Goal: Transaction & Acquisition: Purchase product/service

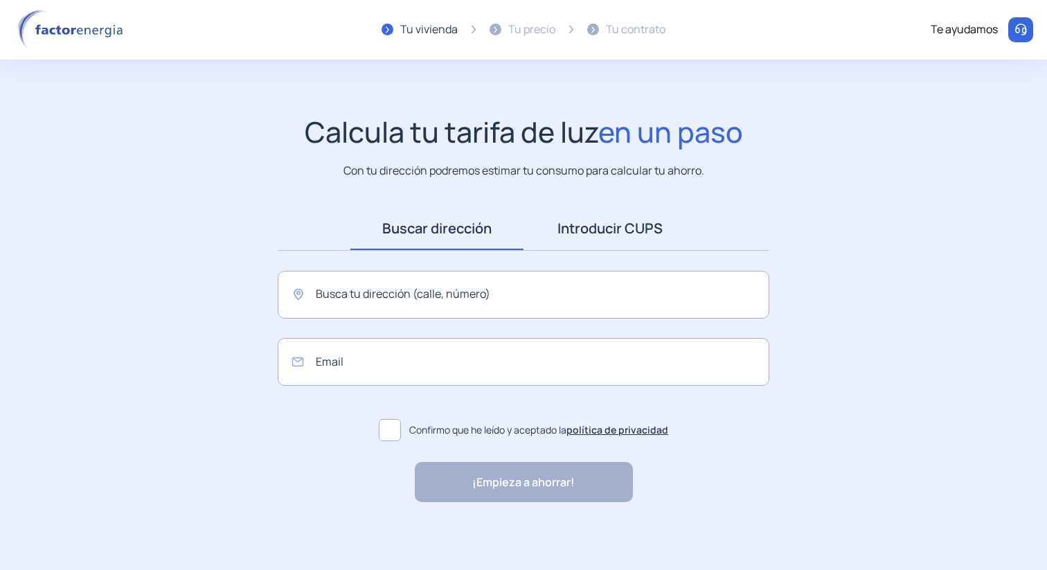
click at [581, 250] on link "Introducir CUPS" at bounding box center [609, 228] width 173 height 43
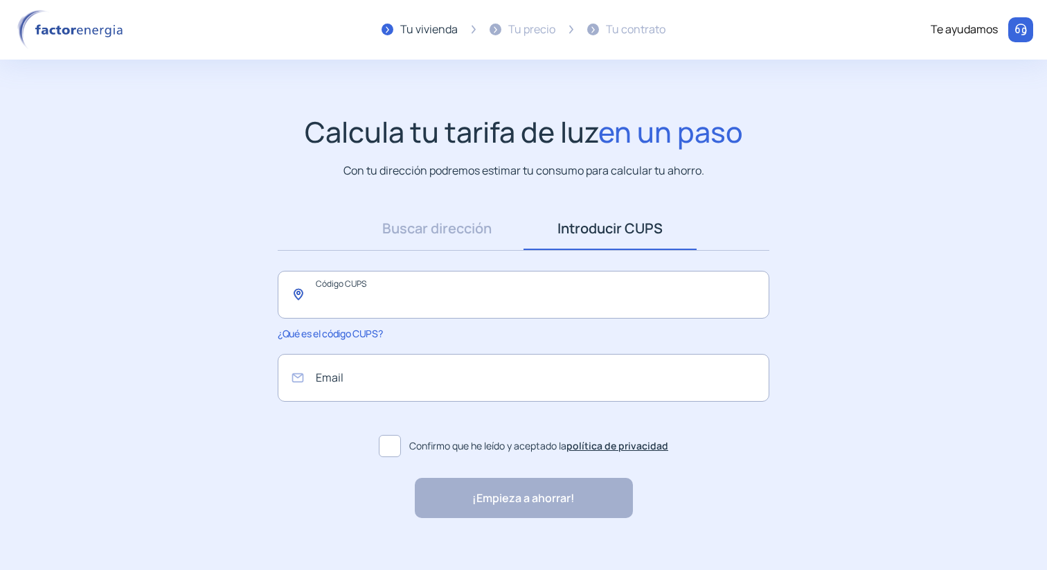
click at [368, 318] on input "text" at bounding box center [523, 295] width 491 height 48
paste input "**********"
type input "**********"
click at [328, 401] on input "email" at bounding box center [523, 378] width 491 height 48
type input "**********"
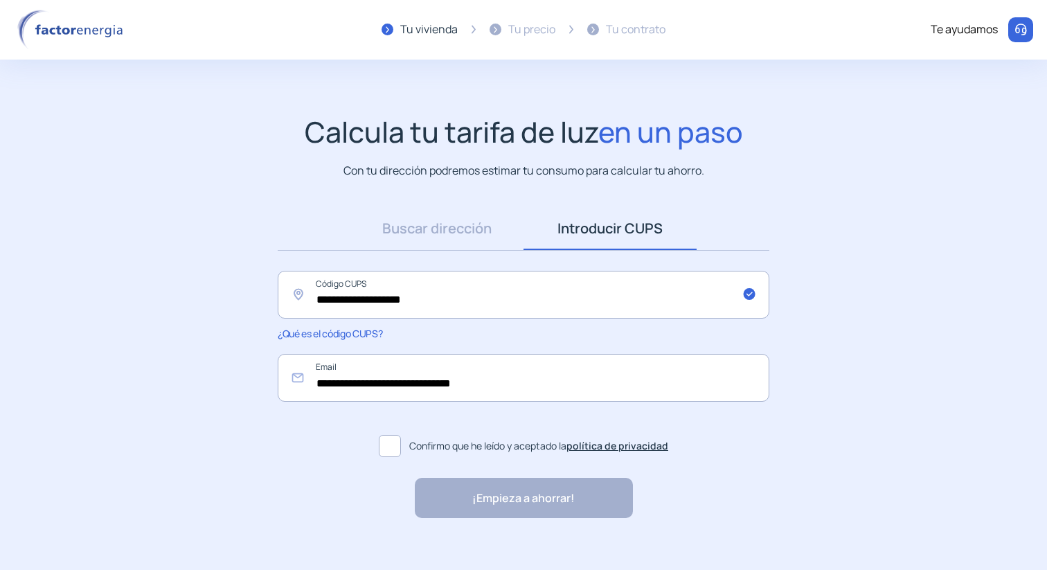
click at [390, 457] on span at bounding box center [390, 446] width 22 height 22
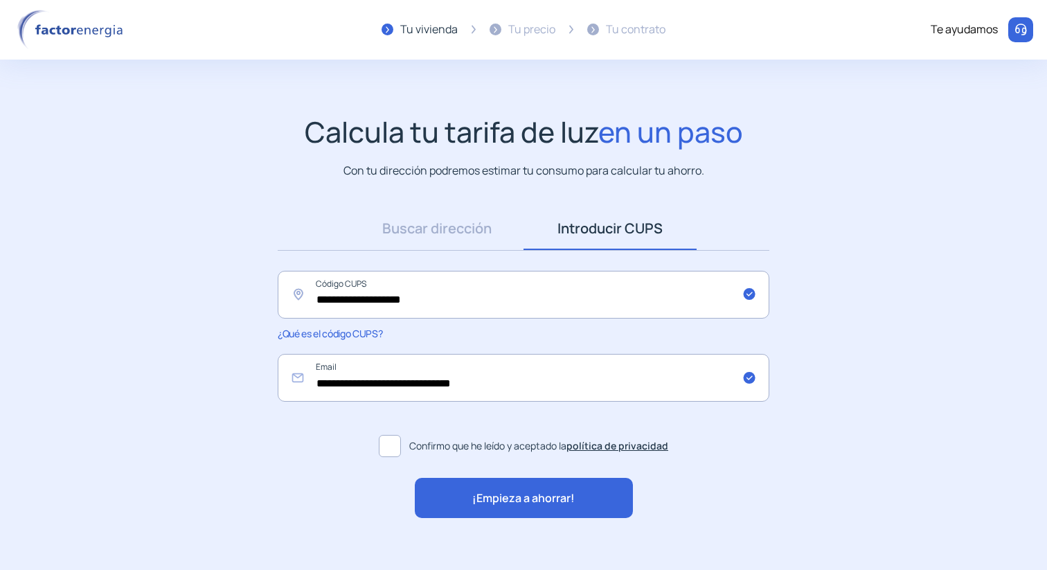
scroll to position [75, 0]
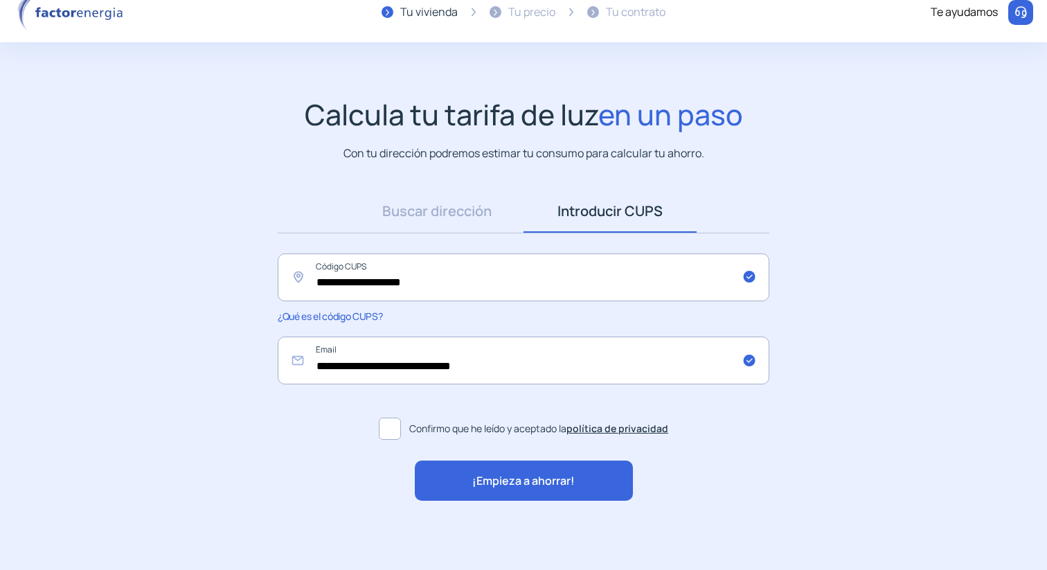
click at [491, 485] on span "¡Empieza a ahorrar!" at bounding box center [523, 481] width 102 height 18
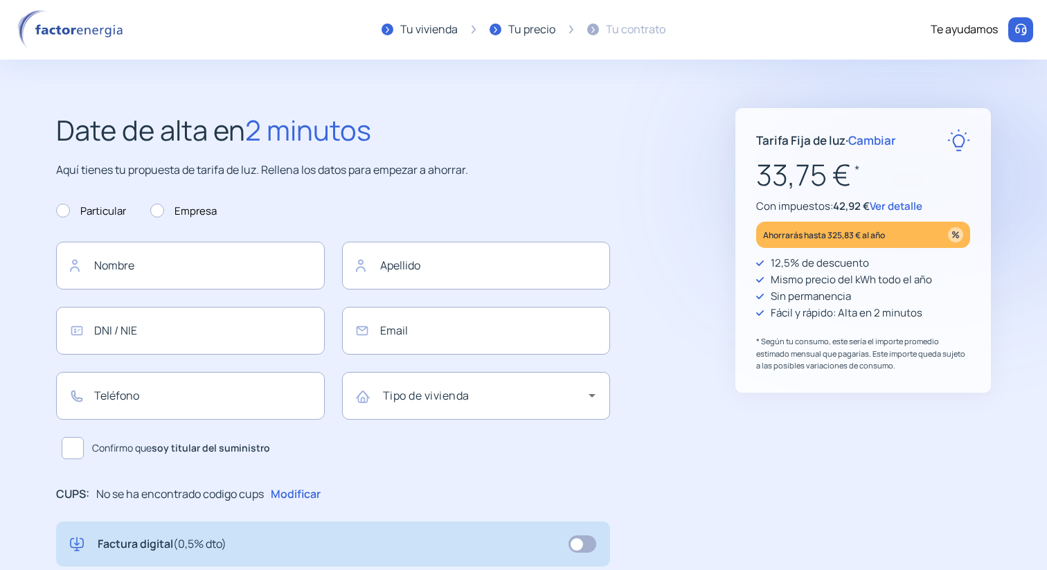
type input "**********"
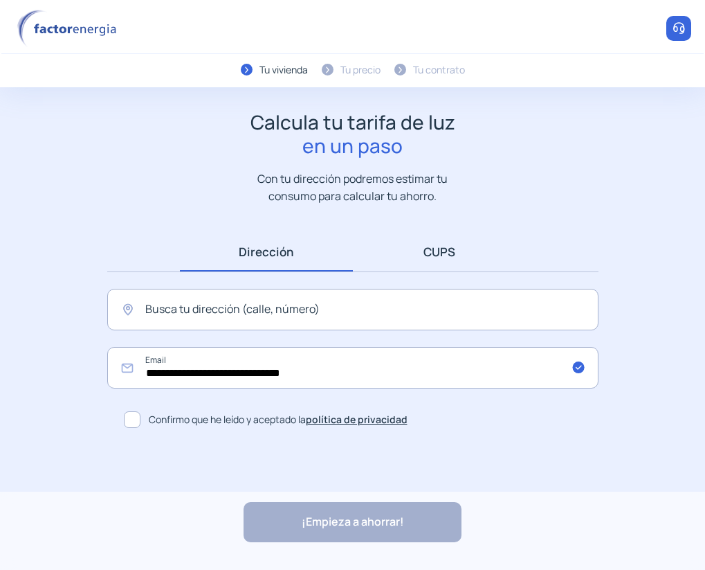
click at [428, 271] on link "CUPS" at bounding box center [439, 251] width 173 height 39
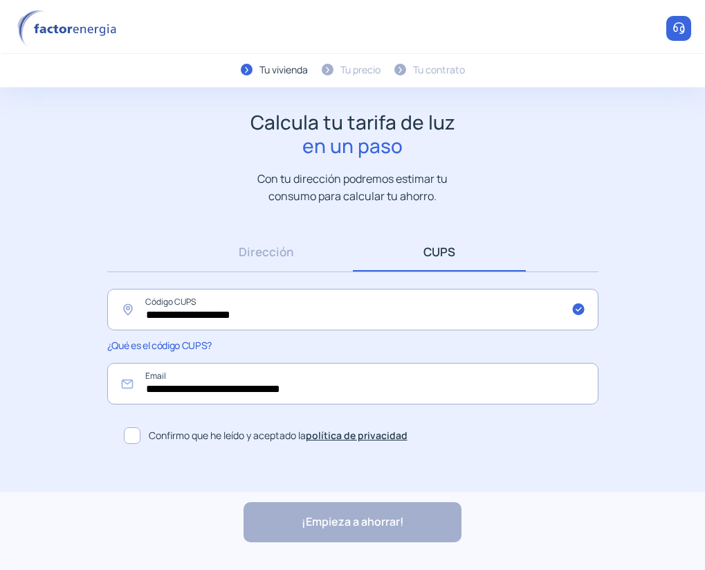
scroll to position [48, 0]
click at [136, 444] on span at bounding box center [132, 435] width 17 height 17
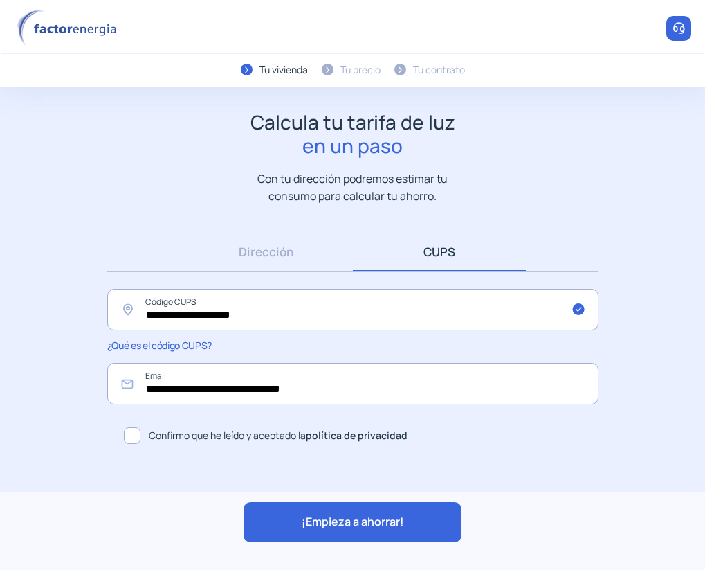
click at [377, 543] on div "¡Empieza a ahorrar! "Excelente servicio y atención al cliente" "Respeto por el …" at bounding box center [352, 530] width 705 height 78
click at [381, 529] on span "¡Empieza a ahorrar!" at bounding box center [353, 522] width 102 height 18
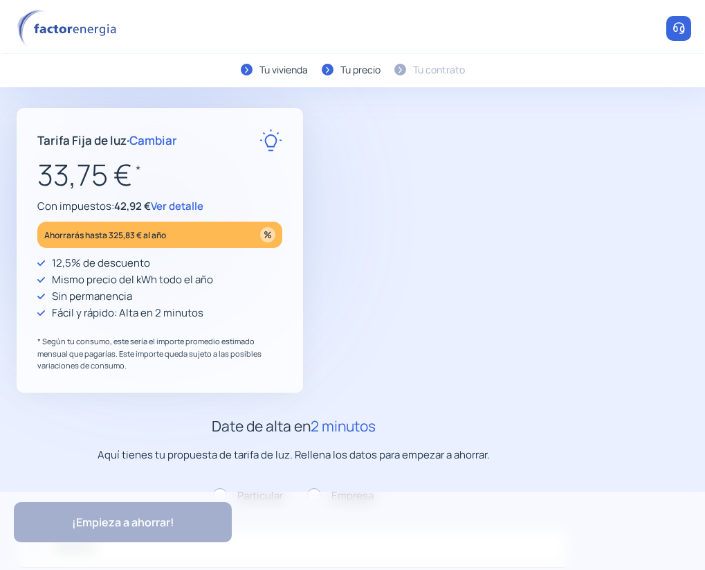
type input "**********"
click at [203, 213] on span "Ver detalle" at bounding box center [177, 206] width 53 height 15
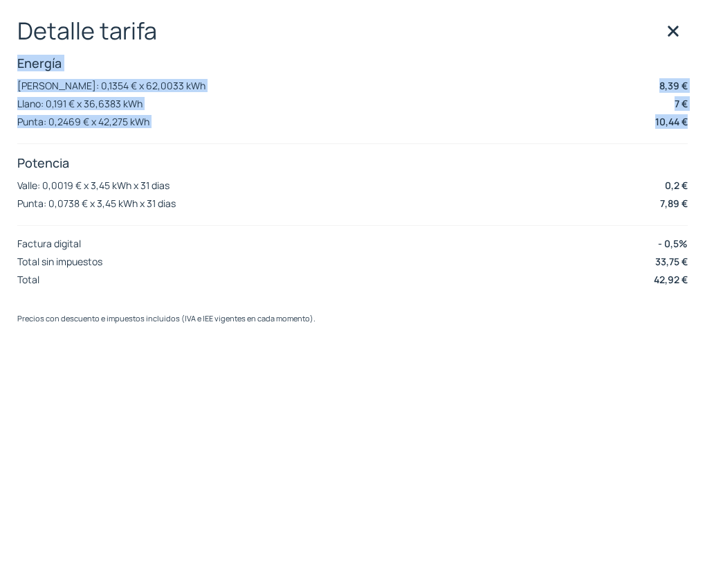
drag, startPoint x: 689, startPoint y: 147, endPoint x: 15, endPoint y: 82, distance: 677.9
click at [15, 82] on div "Detalle tarifa Energía [PERSON_NAME]: 0,1354 € x 62,0033 kWh 8,39 € Llano: 0,19…" at bounding box center [352, 285] width 705 height 570
copy div "Energía [PERSON_NAME]: 0,1354 € x 62,0033 kWh 8,39 € Llano: 0,191 € x 36,6383 k…"
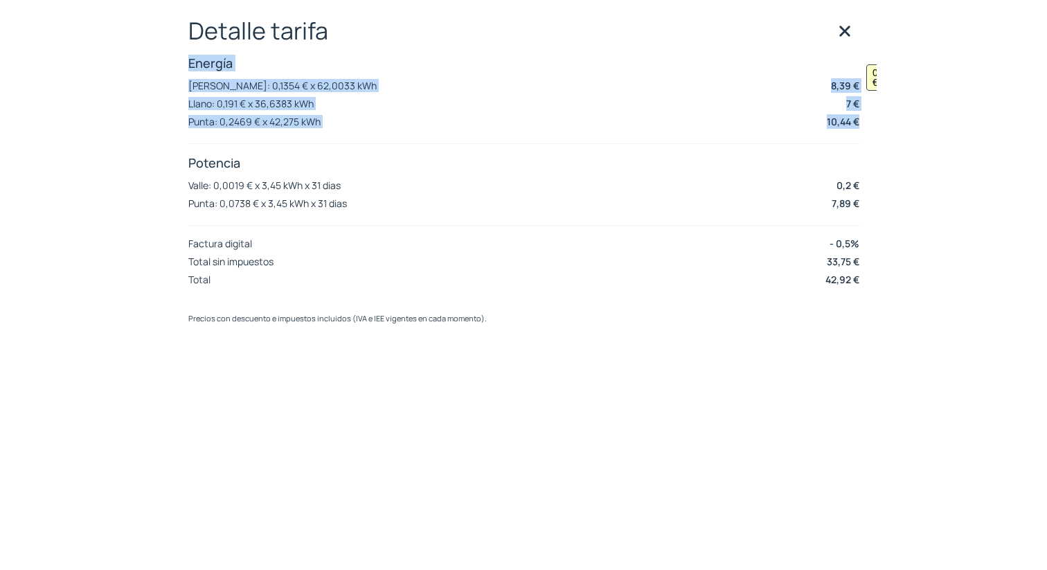
scroll to position [0, 42]
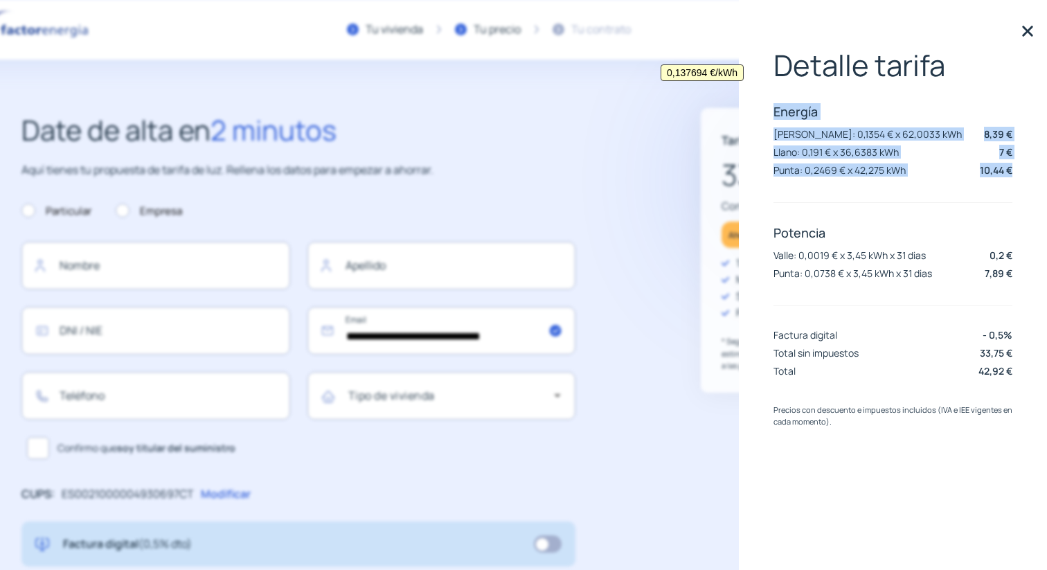
click at [1029, 34] on img at bounding box center [1027, 31] width 21 height 21
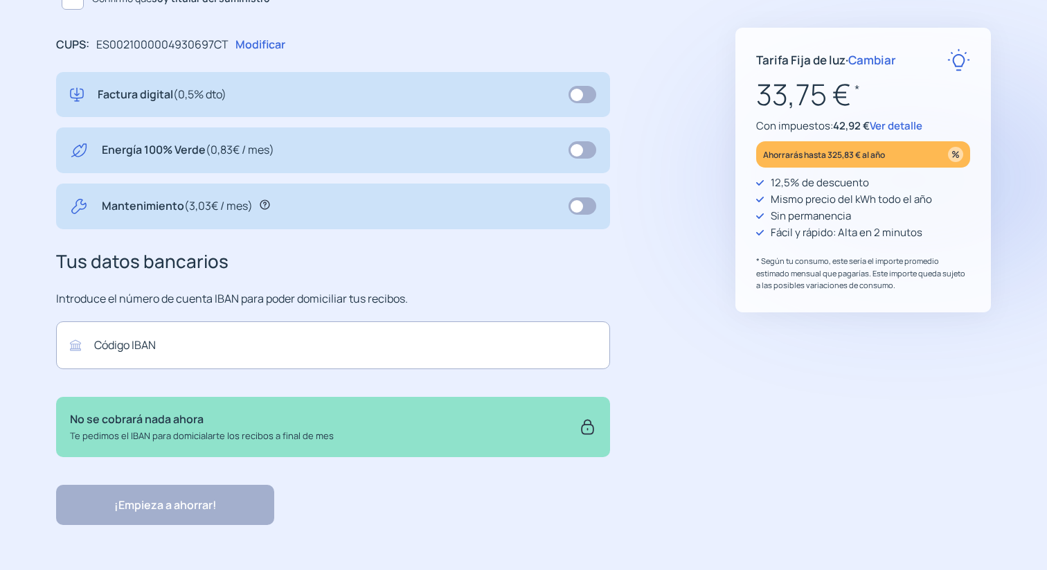
scroll to position [415, 0]
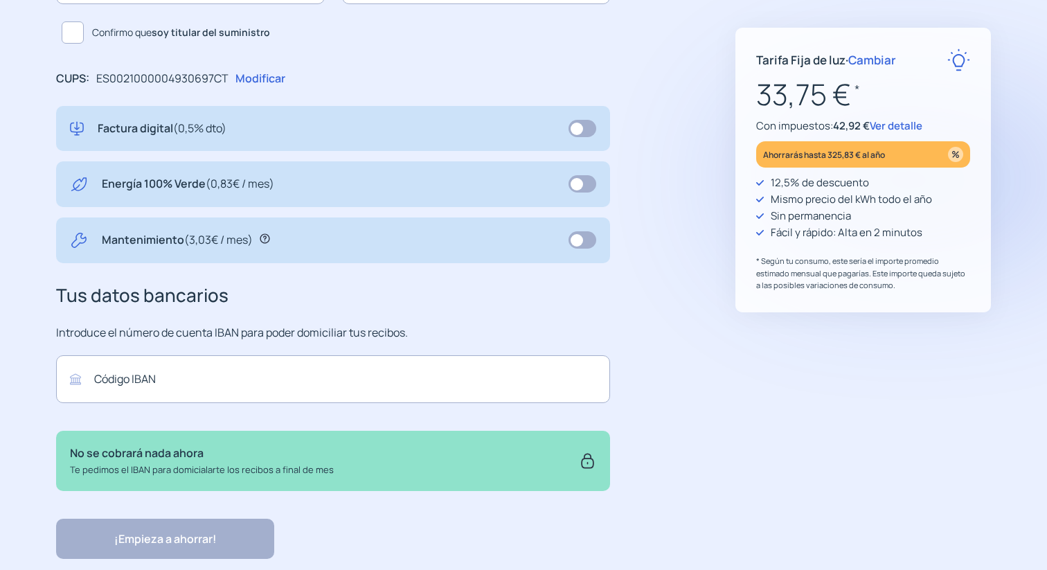
click at [568, 248] on span at bounding box center [582, 239] width 28 height 17
click at [568, 192] on span at bounding box center [582, 183] width 28 height 17
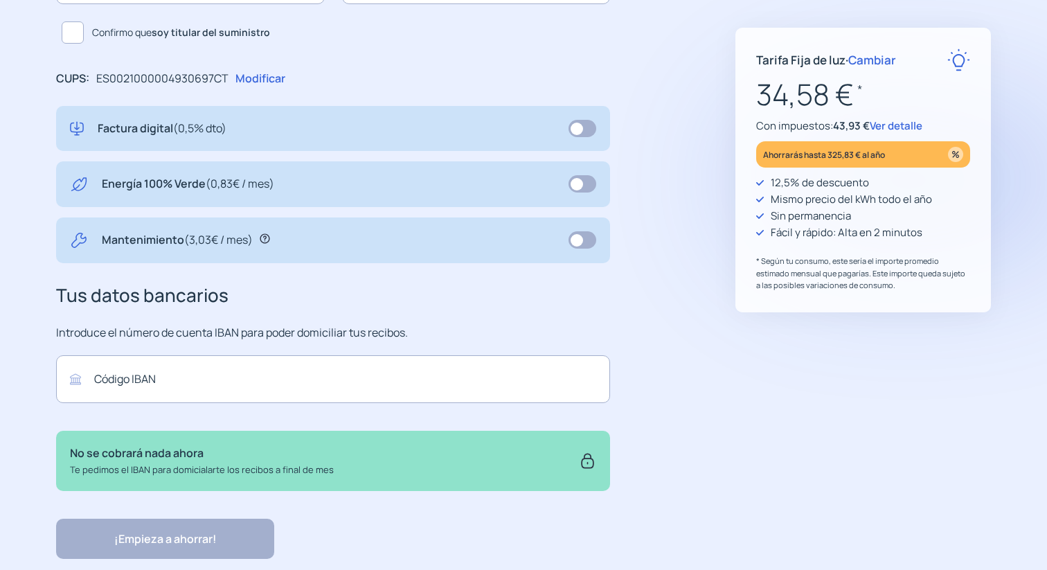
click at [568, 192] on span at bounding box center [582, 183] width 28 height 17
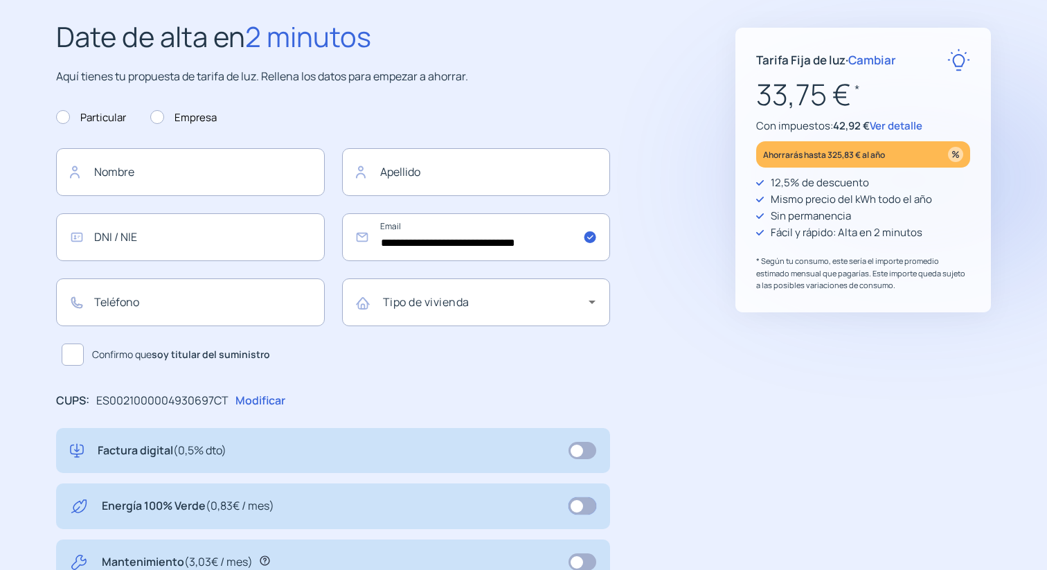
scroll to position [1, 0]
